Goal: Task Accomplishment & Management: Use online tool/utility

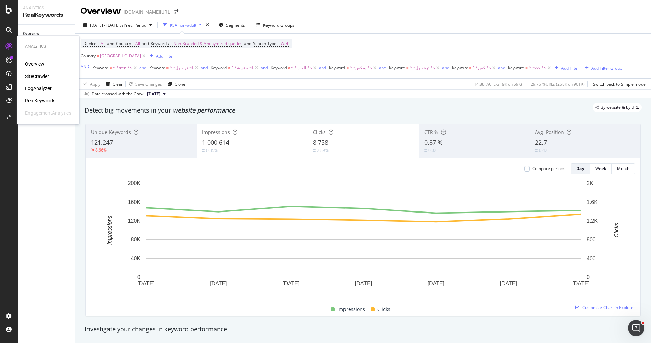
click at [42, 78] on div "SiteCrawler" at bounding box center [37, 76] width 24 height 7
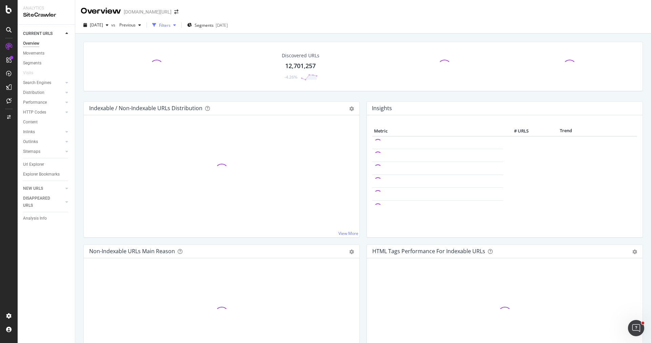
click at [159, 24] on div "button" at bounding box center [153, 24] width 9 height 9
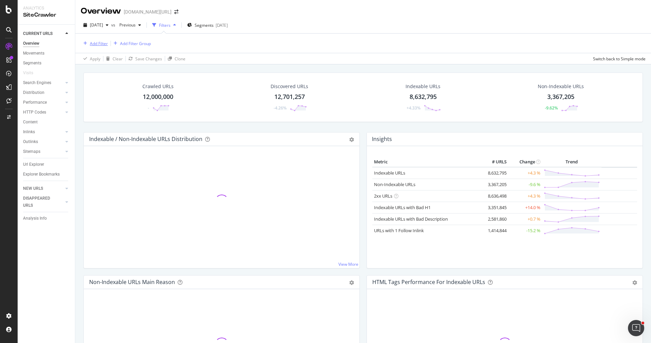
click at [95, 42] on div "Add Filter" at bounding box center [99, 44] width 18 height 6
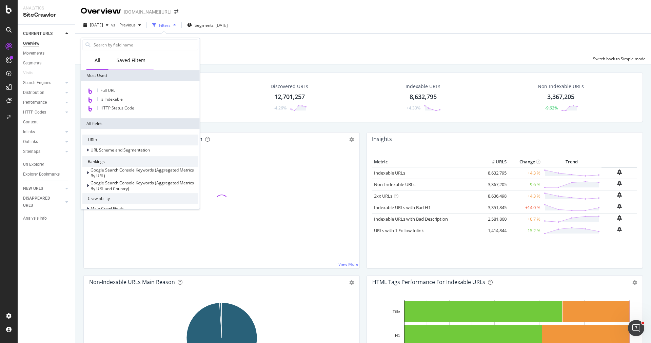
click at [131, 64] on div "Saved Filters" at bounding box center [130, 61] width 45 height 19
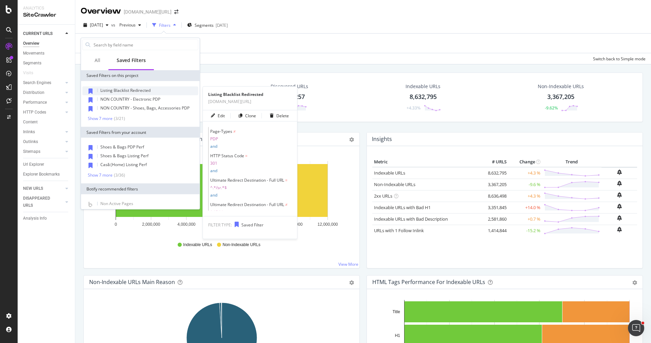
click at [125, 92] on span "Listing Blacklist Redirected" at bounding box center [125, 90] width 50 height 6
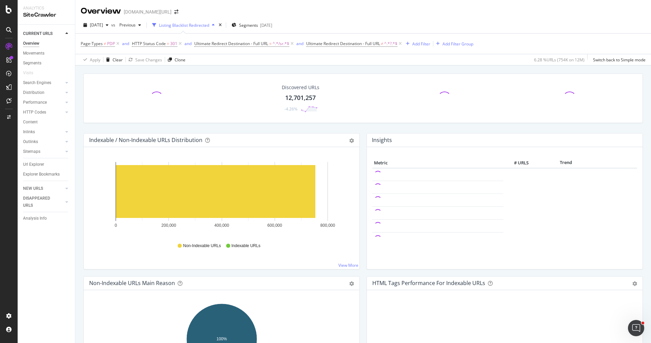
click at [184, 128] on div "Discovered URLs 12,701,257 -4.26%" at bounding box center [363, 104] width 566 height 60
click at [44, 162] on link "Url Explorer" at bounding box center [46, 164] width 47 height 7
